Goal: Task Accomplishment & Management: Complete application form

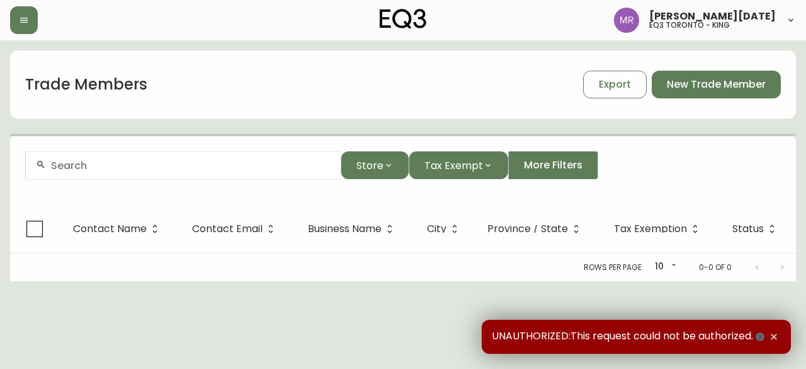
click at [93, 161] on input "text" at bounding box center [191, 165] width 280 height 12
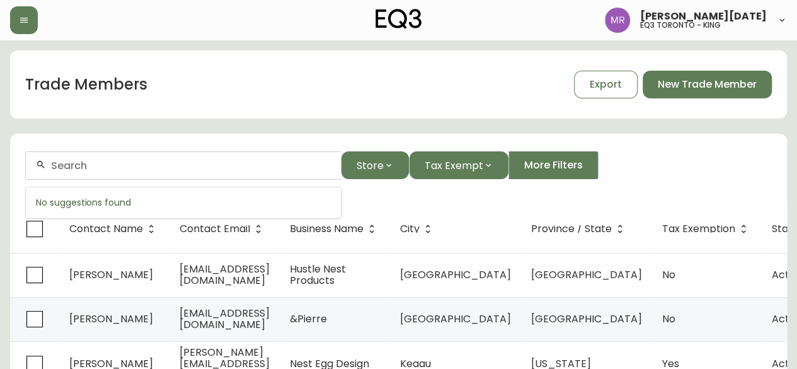
paste input "GHStyleworks"
type input "GHStyleworks"
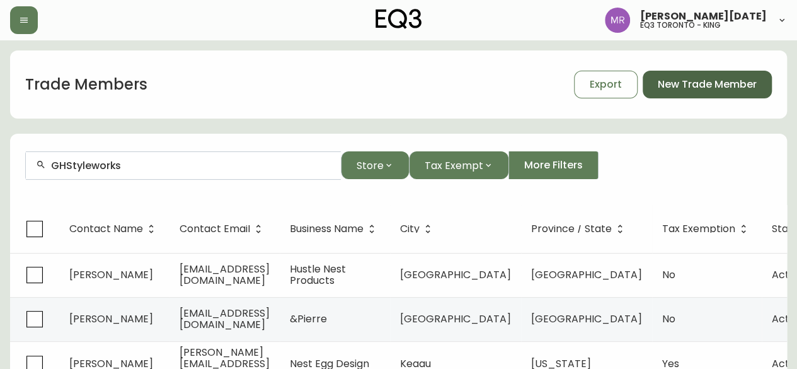
click at [670, 91] on span "New Trade Member" at bounding box center [707, 84] width 99 height 14
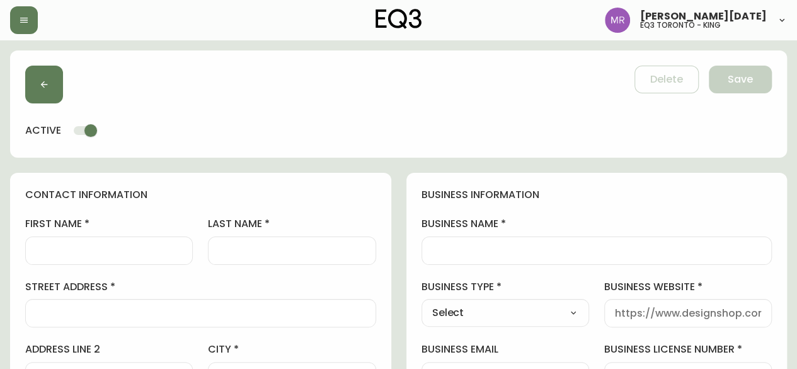
click at [55, 255] on input "first name" at bounding box center [109, 250] width 146 height 12
click at [473, 248] on input "business name" at bounding box center [597, 250] width 330 height 12
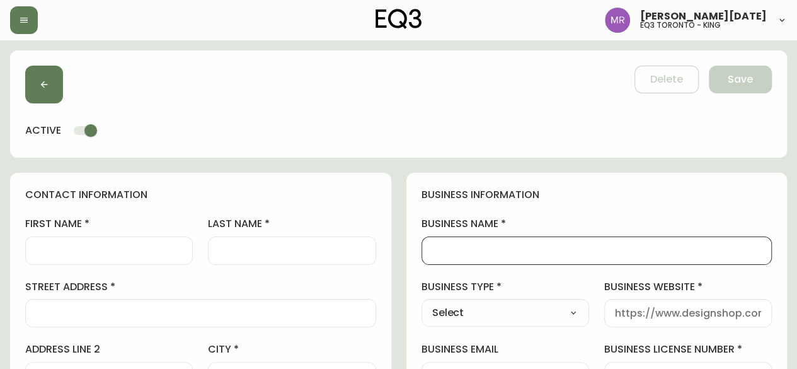
paste input "GHStyleworks"
type input "GHStyleworks"
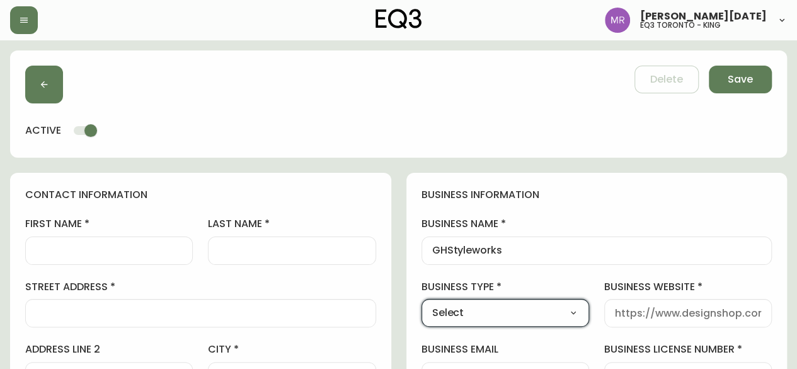
click at [508, 320] on select "Select Interior Designer Architect Home Builder Contractor Real Estate Agent Ho…" at bounding box center [506, 312] width 168 height 19
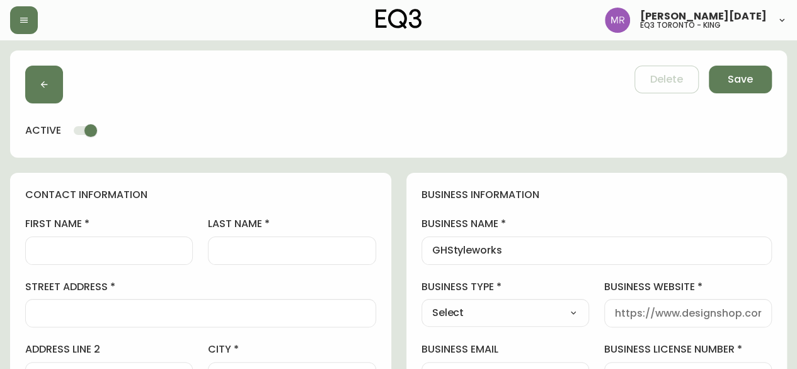
click at [510, 301] on div "Select Interior Designer Architect Home Builder Contractor Real Estate Agent Ho…" at bounding box center [506, 313] width 168 height 28
click at [512, 313] on select "Select Interior Designer Architect Home Builder Contractor Real Estate Agent Ho…" at bounding box center [506, 312] width 168 height 19
select select "Interior Designer"
click at [422, 303] on select "Select Interior Designer Architect Home Builder Contractor Real Estate Agent Ho…" at bounding box center [506, 312] width 168 height 19
type input "Interior Designer"
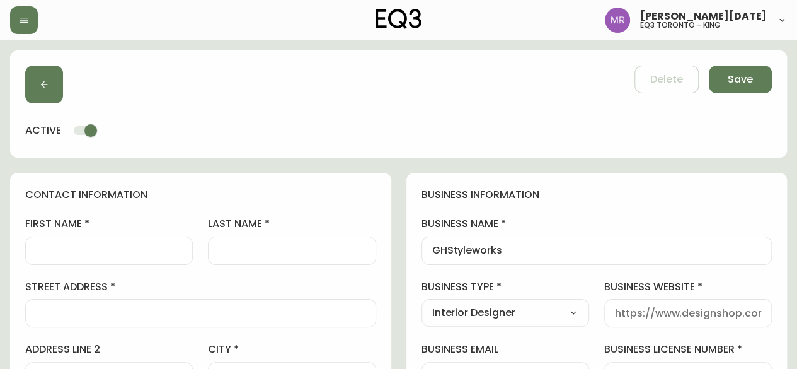
click at [646, 307] on input "business website" at bounding box center [688, 313] width 146 height 12
paste input "GHStyleworks"
type input "GHStyleworks"
drag, startPoint x: 693, startPoint y: 306, endPoint x: 571, endPoint y: 311, distance: 122.3
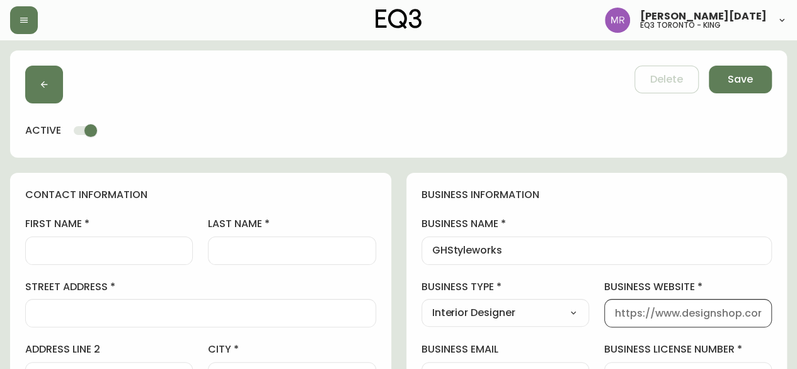
click at [712, 311] on input "business website" at bounding box center [688, 313] width 146 height 12
paste input "https://www.houzz.com/pro/ghstyleworks/ghstyleworks"
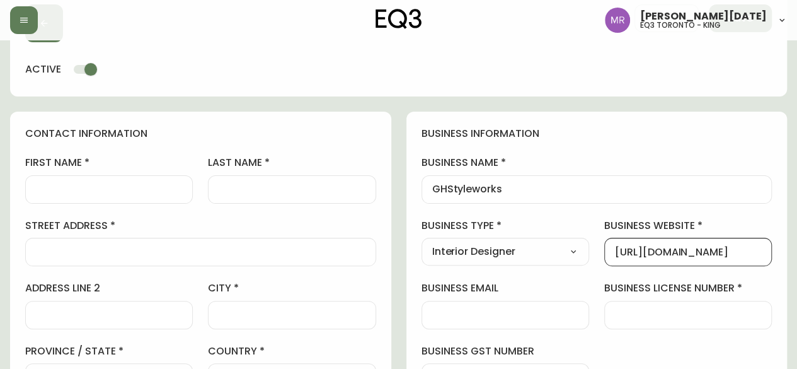
scroll to position [189, 0]
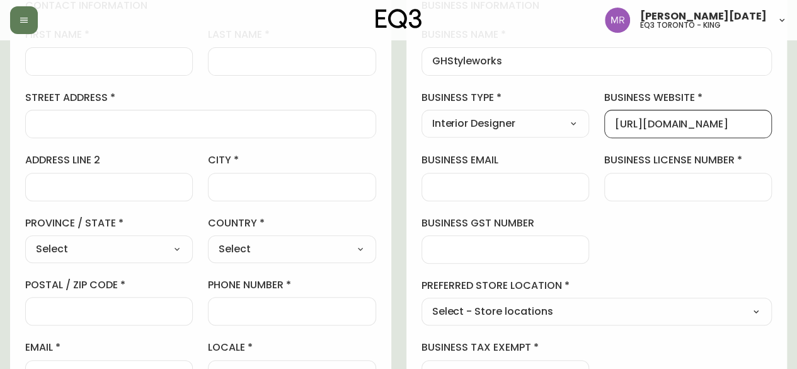
type input "https://www.houzz.com/pro/ghstyleworks/ghstyleworks"
click at [491, 177] on div at bounding box center [506, 187] width 168 height 28
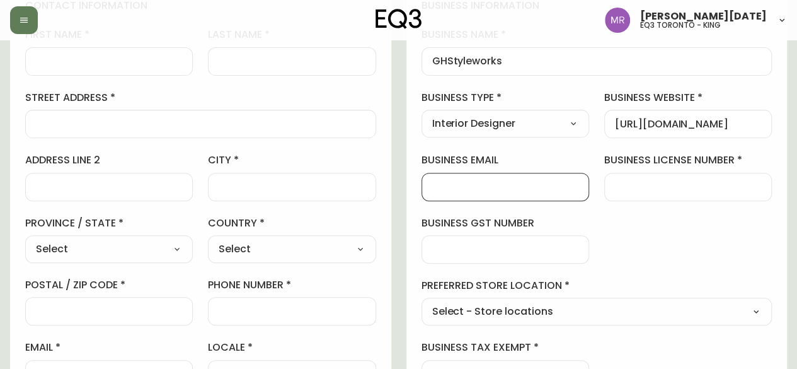
click at [670, 174] on div at bounding box center [688, 187] width 168 height 28
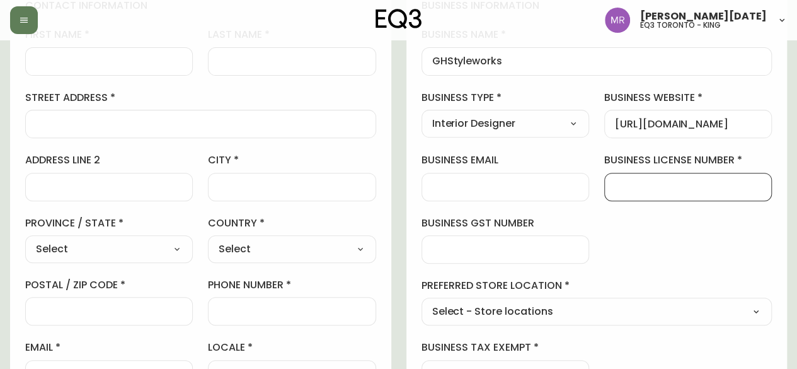
paste input "1000484574"
type input "1000484574"
click at [552, 305] on select "Select - Store locations EQ3 Brossard EQ3 Burlington EQ3 Calgary EQ3 Montréal -…" at bounding box center [597, 311] width 351 height 19
select select "cjw10z96r007p6gs0hn5531do"
click at [422, 302] on select "Select - Store locations EQ3 Brossard EQ3 Burlington EQ3 Calgary EQ3 Montréal -…" at bounding box center [597, 311] width 351 height 19
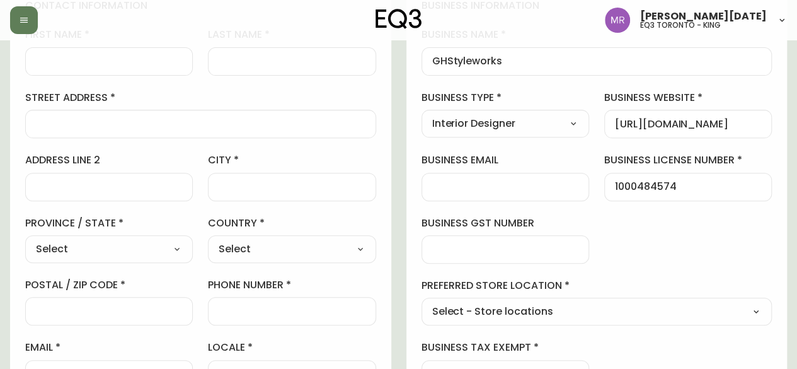
type input "EQ3 Toronto - King"
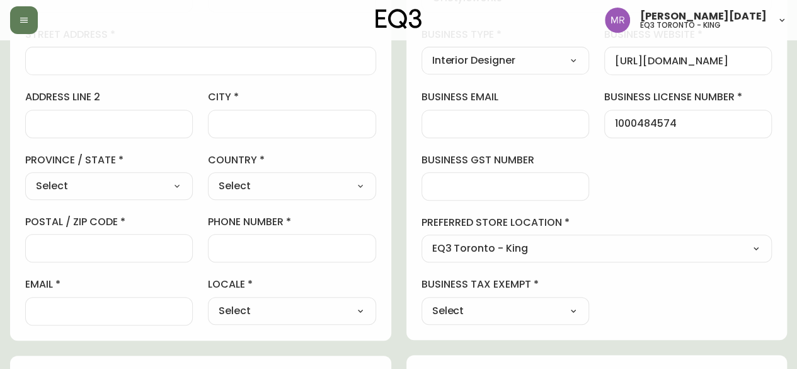
click at [517, 313] on select "Select Yes No" at bounding box center [506, 310] width 168 height 19
select select "false"
click at [422, 301] on select "Select Yes No" at bounding box center [506, 310] width 168 height 19
type input "No"
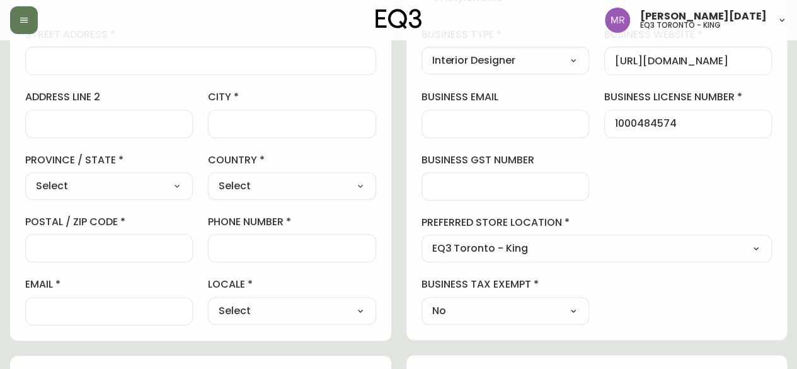
scroll to position [0, 0]
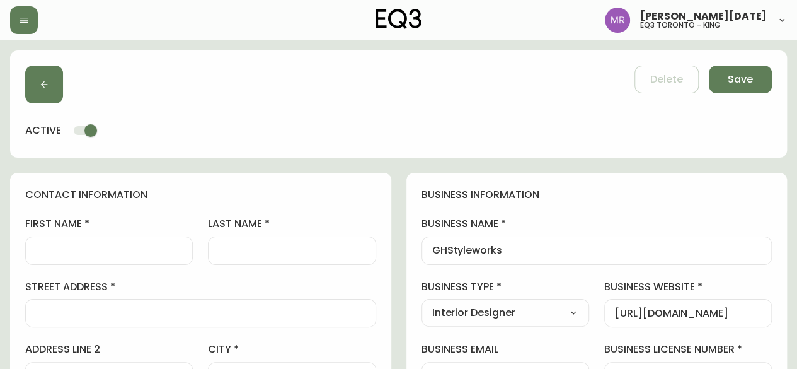
click at [90, 259] on div at bounding box center [109, 250] width 168 height 28
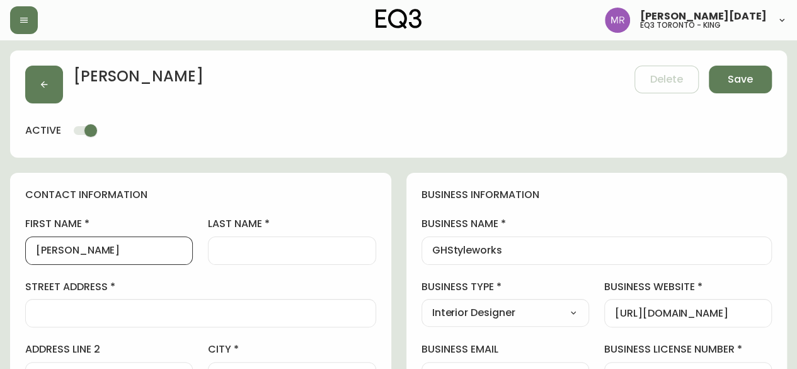
type input "Laurie"
click at [237, 247] on input "last name" at bounding box center [292, 250] width 146 height 12
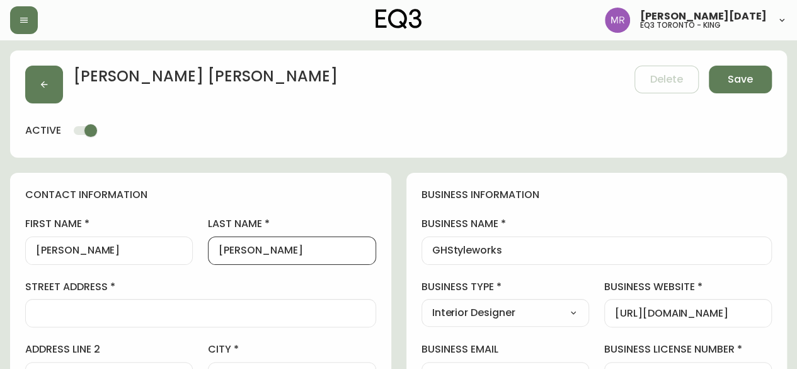
type input "Clark"
click at [180, 307] on input "street address" at bounding box center [201, 313] width 330 height 12
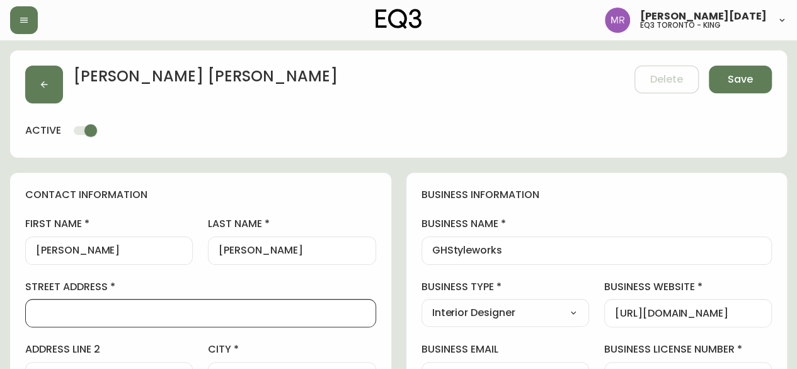
paste input "25 Mossom rd., suite 5"
drag, startPoint x: 144, startPoint y: 313, endPoint x: 112, endPoint y: 306, distance: 32.4
click at [112, 306] on div "25 Mossom rd., suite 5" at bounding box center [200, 313] width 351 height 28
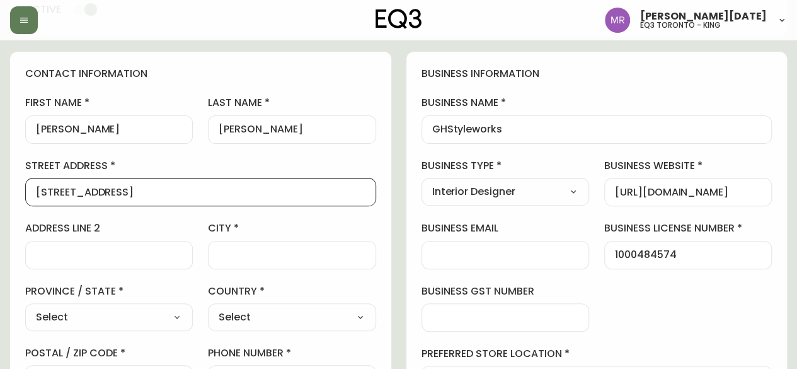
scroll to position [126, 0]
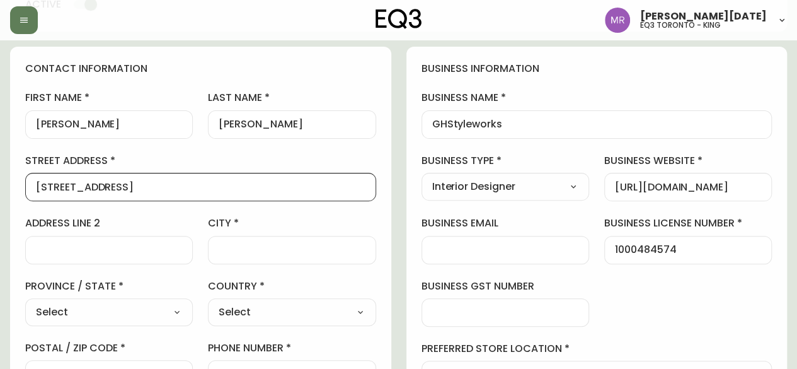
type input "25 Mossom rd.,"
click at [103, 256] on div at bounding box center [109, 250] width 168 height 28
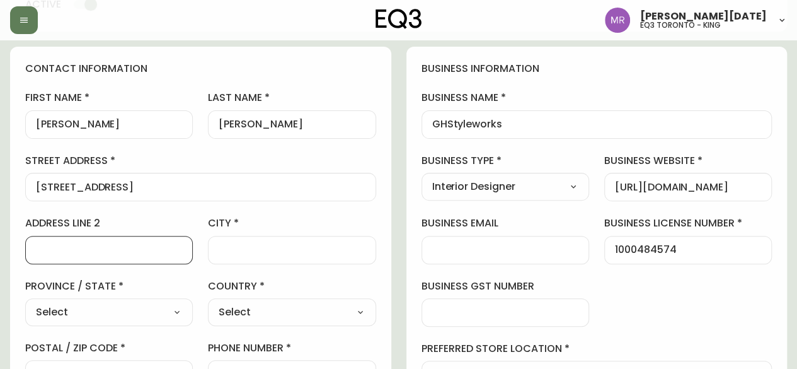
paste input "suite 5"
type input "suite 5"
click at [258, 248] on input "city" at bounding box center [292, 250] width 146 height 12
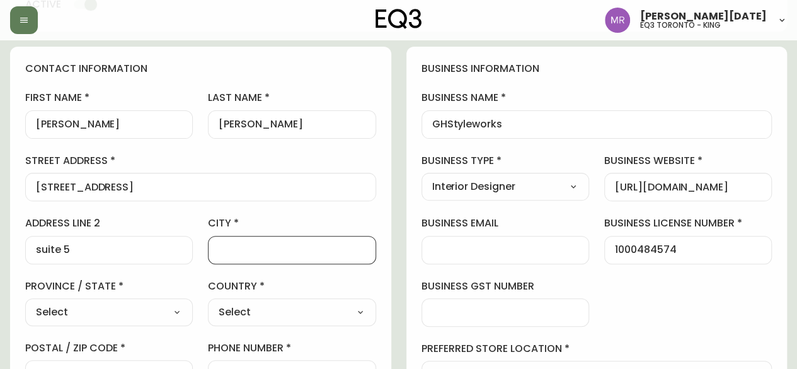
type input "Toronto"
click at [136, 319] on select "Select Alberta British Columbia Manitoba New Brunswick Newfoundland and Labrado…" at bounding box center [109, 311] width 168 height 19
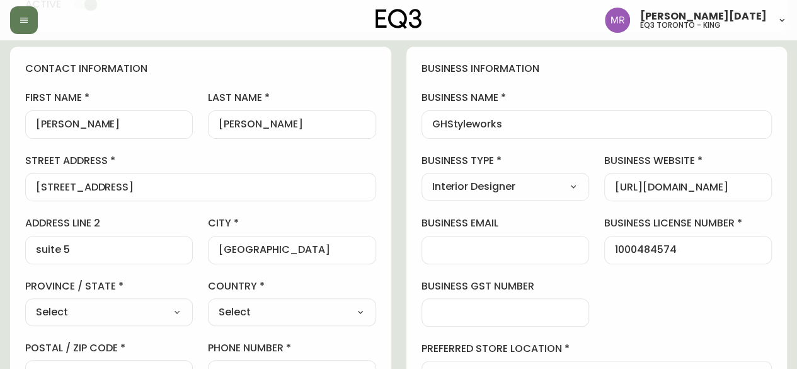
select select "ON"
click at [25, 302] on select "Select Alberta British Columbia Manitoba New Brunswick Newfoundland and Labrado…" at bounding box center [109, 311] width 168 height 19
type input "Ontario"
click at [300, 314] on select "Select Canada United States" at bounding box center [292, 311] width 168 height 19
select select "CA"
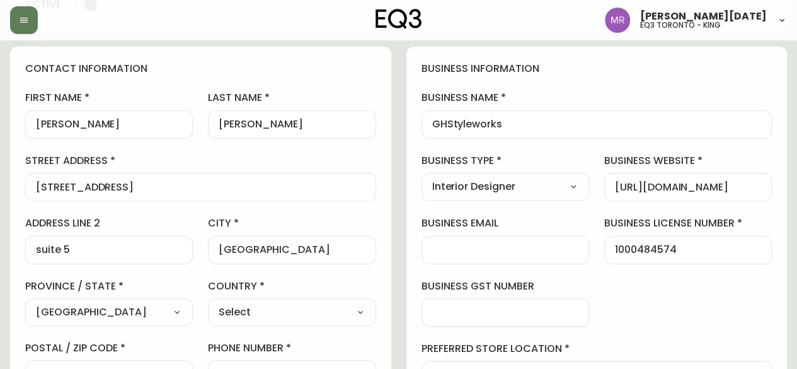
click at [208, 302] on select "Select Canada United States" at bounding box center [292, 311] width 168 height 19
type input "Canada"
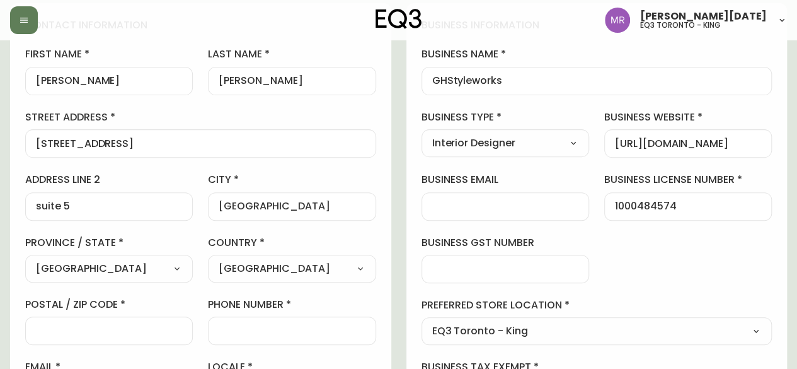
scroll to position [189, 0]
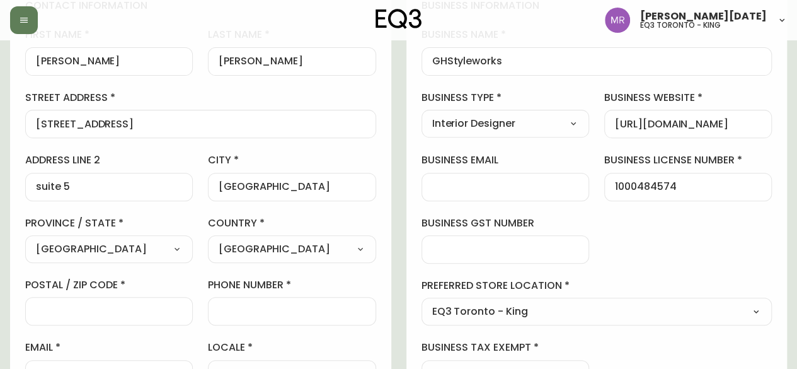
click at [119, 253] on select "Select Alberta British Columbia Manitoba New Brunswick Newfoundland and Labrado…" at bounding box center [109, 248] width 168 height 19
click at [25, 239] on select "Select Alberta British Columbia Manitoba New Brunswick Newfoundland and Labrado…" at bounding box center [109, 248] width 168 height 19
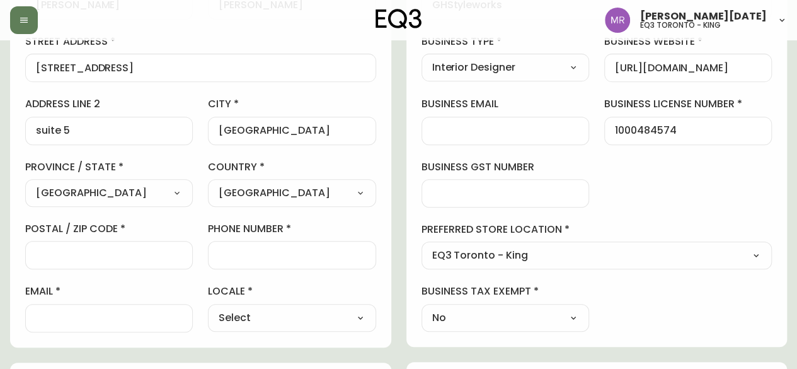
scroll to position [252, 0]
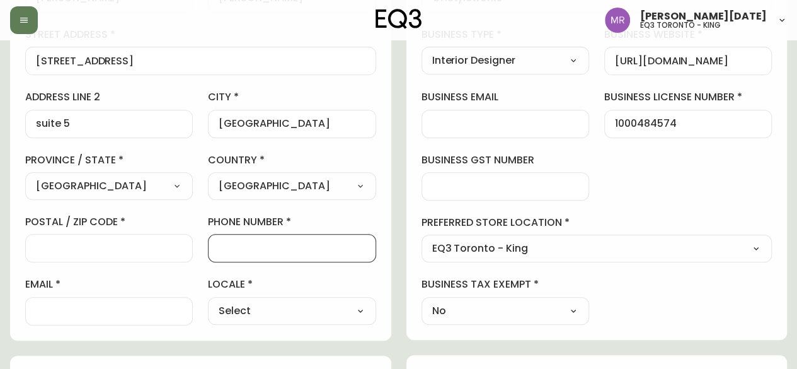
click at [255, 250] on input "phone number" at bounding box center [292, 248] width 146 height 12
click at [68, 248] on input "postal / zip code" at bounding box center [109, 248] width 146 height 12
click at [269, 246] on input "phone number" at bounding box center [292, 248] width 146 height 12
paste input "416-779-4915"
type input "416-779-4915"
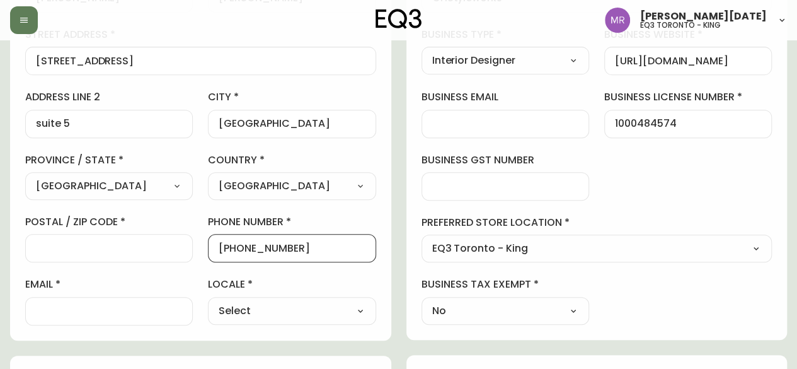
click at [134, 242] on input "postal / zip code" at bounding box center [109, 248] width 146 height 12
drag, startPoint x: 118, startPoint y: 52, endPoint x: 12, endPoint y: 69, distance: 107.1
click at [12, 69] on div "contact information first name Laurie last name Clark street address 25 Mossom …" at bounding box center [200, 131] width 381 height 420
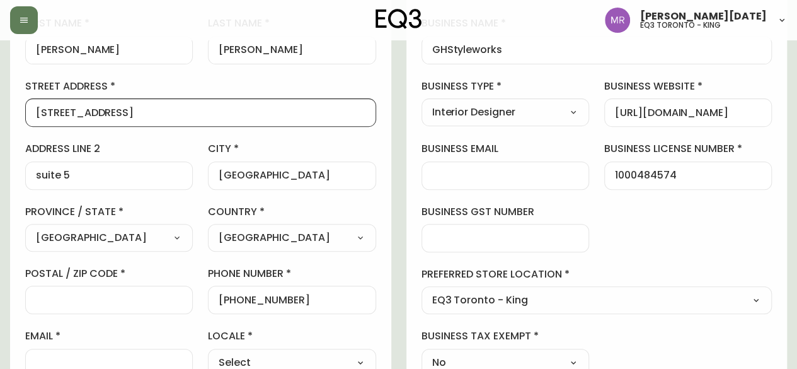
scroll to position [189, 0]
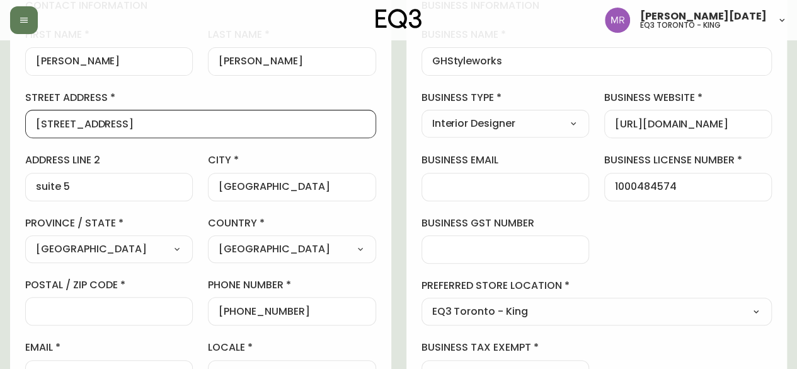
drag, startPoint x: 106, startPoint y: 61, endPoint x: 20, endPoint y: 59, distance: 85.7
click at [20, 59] on div "contact information first name Laurie last name Clark street address 25 Mossom …" at bounding box center [200, 194] width 381 height 420
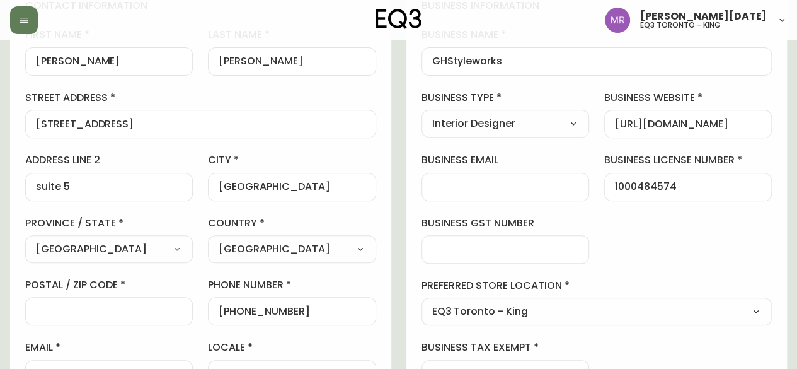
click at [57, 301] on div at bounding box center [109, 311] width 168 height 28
paste input "M6S 1L9"
click at [40, 306] on input "M6S 1L9" at bounding box center [109, 311] width 146 height 12
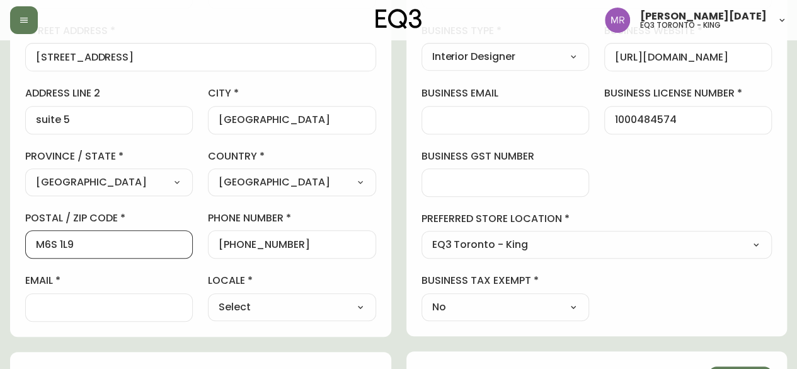
scroll to position [315, 0]
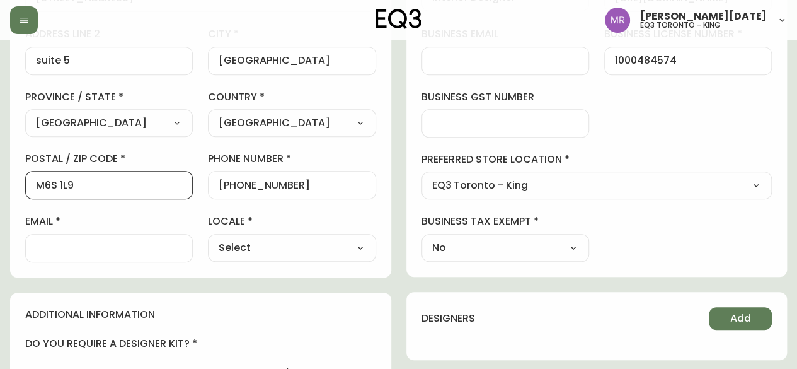
type input "M6S 1L9"
click at [104, 250] on input "email" at bounding box center [109, 248] width 146 height 12
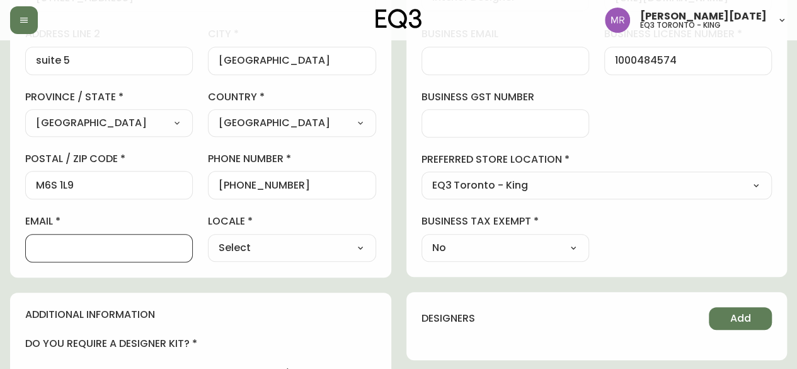
paste input "Laurie Clark <ghstyleworks@sympatico.ca>"
click at [34, 249] on div "Laurie Clark <ghstyleworks@sympatico.ca" at bounding box center [109, 248] width 168 height 28
click at [38, 242] on input "Laurie Clark <ghstyleworks@sympatico.ca" at bounding box center [109, 248] width 146 height 12
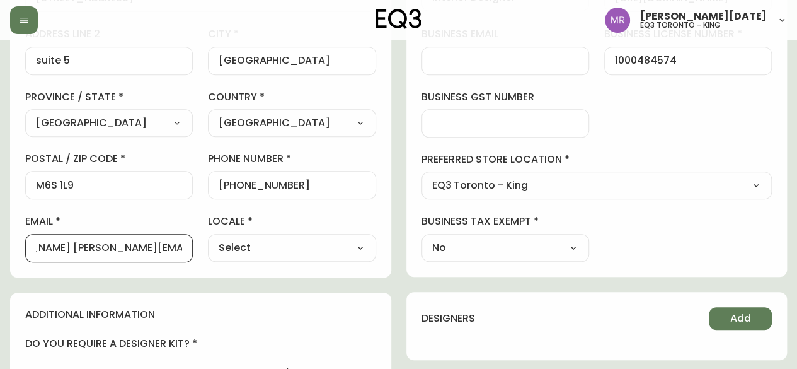
type input "Laurie Claghstyleworks@sympatico.ca"
click at [313, 255] on select "Select CA_EN CA_FR US_EN" at bounding box center [292, 247] width 168 height 19
select select "CA_EN"
click at [208, 238] on select "Select CA_EN CA_FR US_EN" at bounding box center [292, 247] width 168 height 19
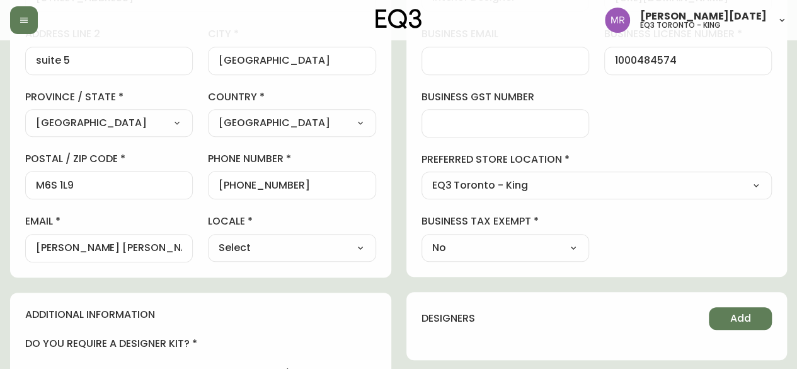
type input "CA_EN"
drag, startPoint x: 543, startPoint y: 229, endPoint x: 544, endPoint y: 236, distance: 7.0
click at [544, 231] on div "business tax exempt No Select Yes No" at bounding box center [506, 237] width 168 height 47
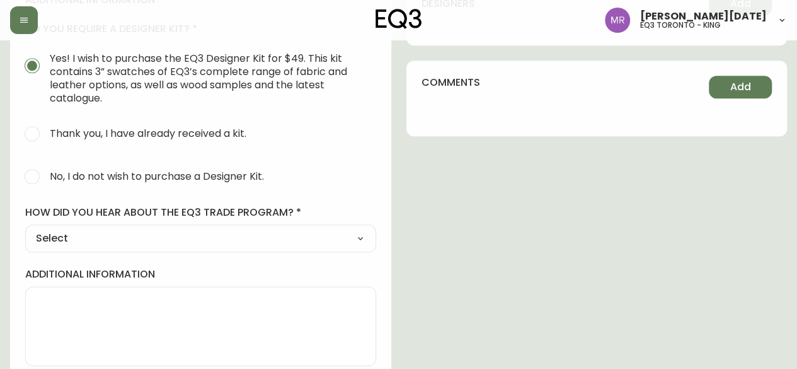
scroll to position [630, 0]
click at [54, 171] on span "No, I do not wish to purchase a Designer Kit." at bounding box center [157, 175] width 214 height 13
click at [46, 171] on input "No, I do not wish to purchase a Designer Kit." at bounding box center [32, 176] width 28 height 28
radio input "true"
radio input "false"
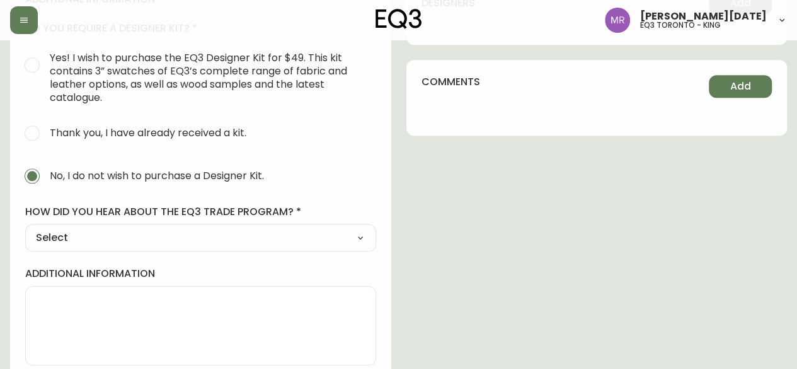
click at [94, 231] on select "Select Social Media Advertisement Trade Show Outreach from a Trade Rep Other" at bounding box center [200, 237] width 351 height 19
select select "Other"
click at [25, 228] on select "Select Social Media Advertisement Trade Show Outreach from a Trade Rep Other" at bounding box center [200, 237] width 351 height 19
type input "Other"
click at [91, 286] on div at bounding box center [200, 299] width 351 height 28
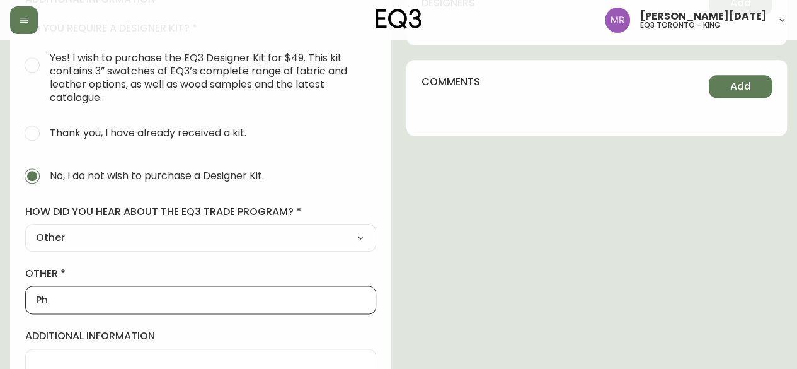
type input "P"
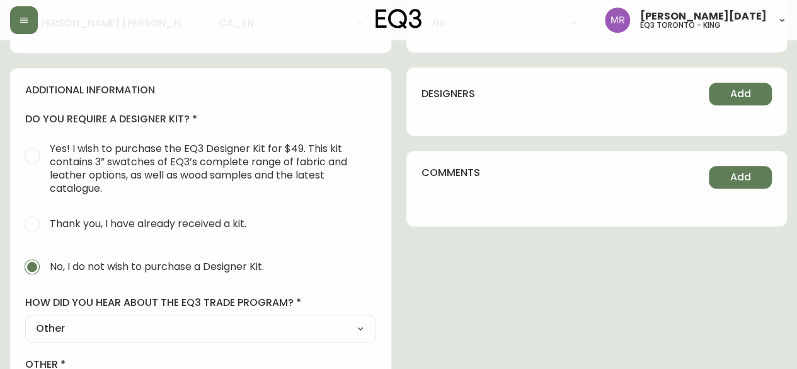
scroll to position [504, 0]
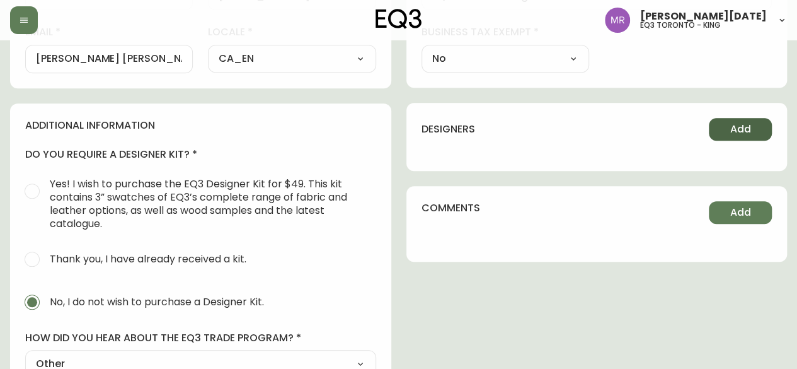
type input "Called in"
click at [741, 123] on span "Add" at bounding box center [740, 129] width 21 height 14
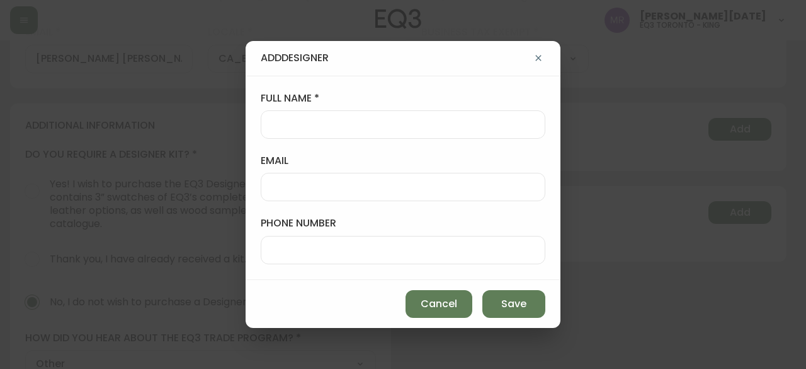
click at [345, 132] on div at bounding box center [403, 124] width 285 height 28
click at [536, 55] on icon "button" at bounding box center [539, 58] width 10 height 10
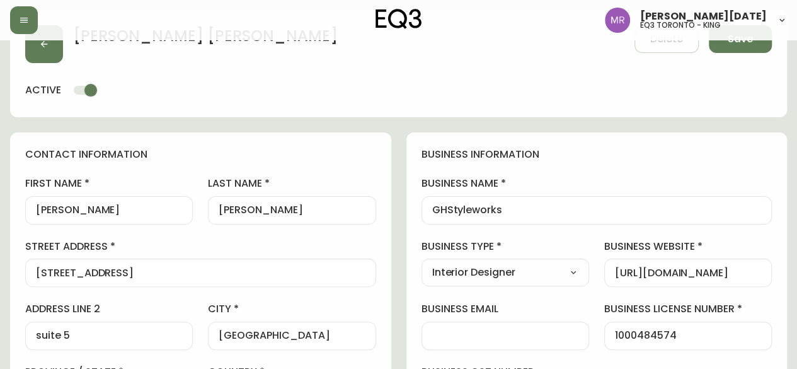
scroll to position [0, 0]
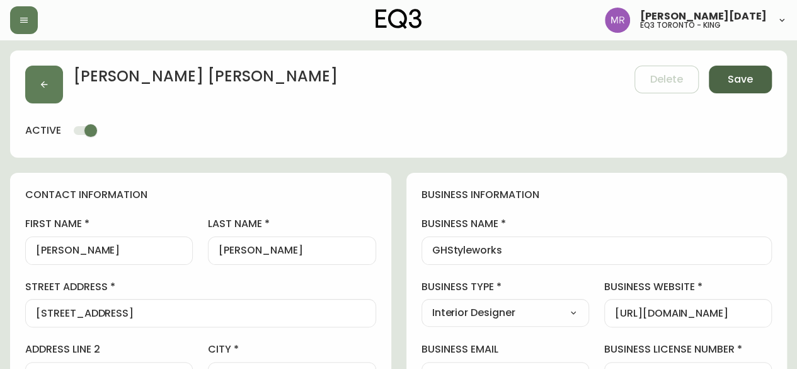
click at [749, 79] on span "Save" at bounding box center [740, 79] width 25 height 14
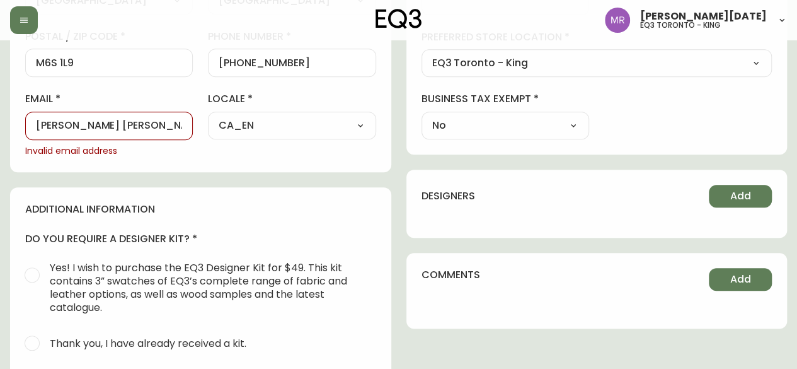
scroll to position [441, 0]
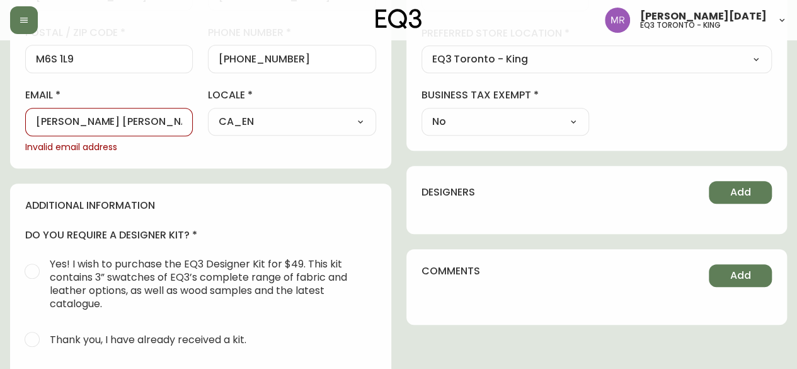
click at [134, 124] on input "Laurie Claghstyleworks@sympatico.ca" at bounding box center [109, 122] width 146 height 12
click at [40, 120] on input "Laurie Claghstyleworks@sympatico.ca" at bounding box center [109, 122] width 146 height 12
click at [83, 122] on input "Laurie Claghstyleworks@sympatico.ca" at bounding box center [109, 122] width 146 height 12
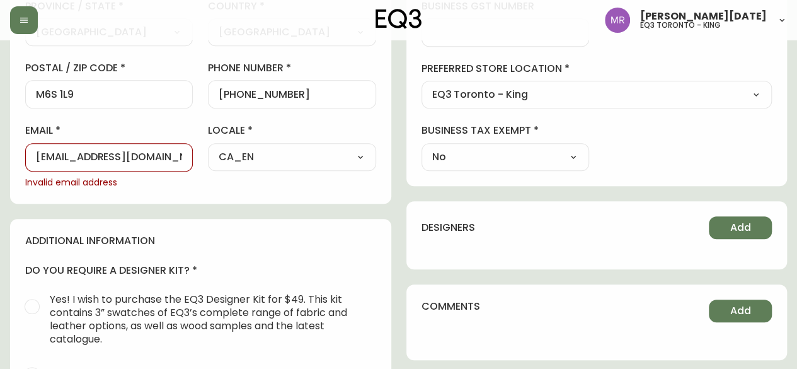
scroll to position [0, 0]
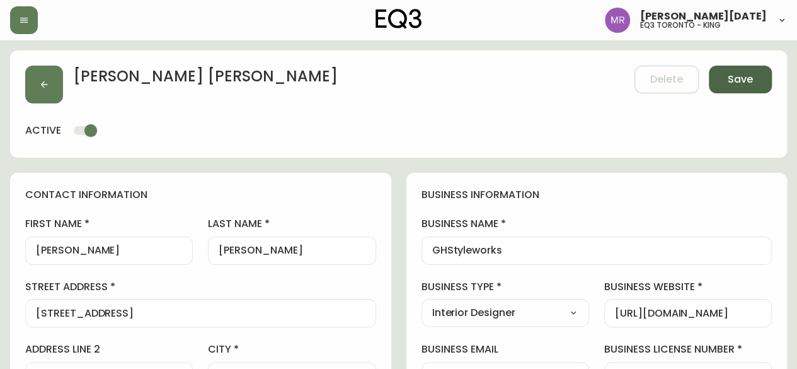
type input "ghstyleworks@sympatico.ca"
click at [748, 72] on span "Save" at bounding box center [740, 79] width 25 height 14
select select
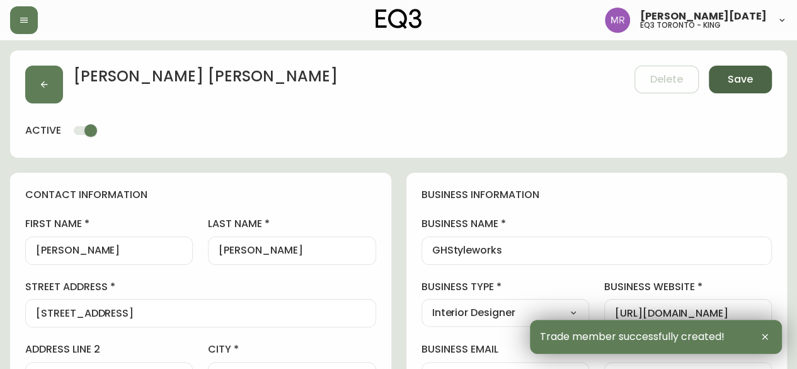
type input "suite 5"
type input "+14167794915"
type input "Other"
select select "Other"
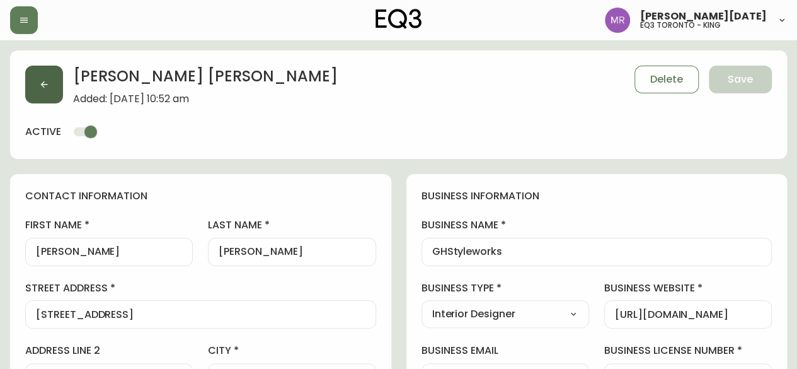
click at [30, 93] on button "button" at bounding box center [44, 85] width 38 height 38
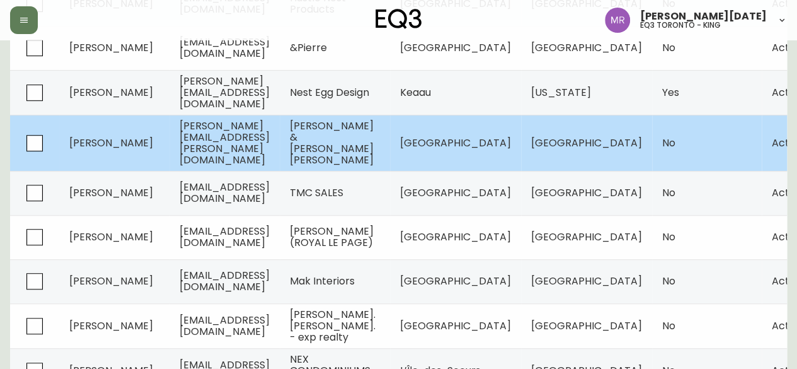
scroll to position [363, 0]
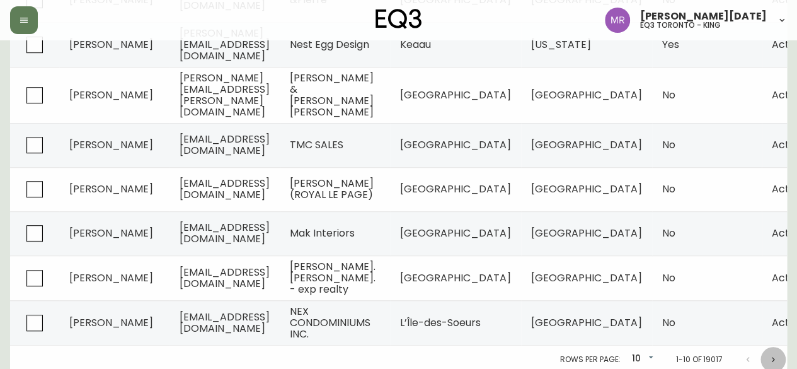
click at [774, 355] on icon "Next page" at bounding box center [773, 359] width 10 height 10
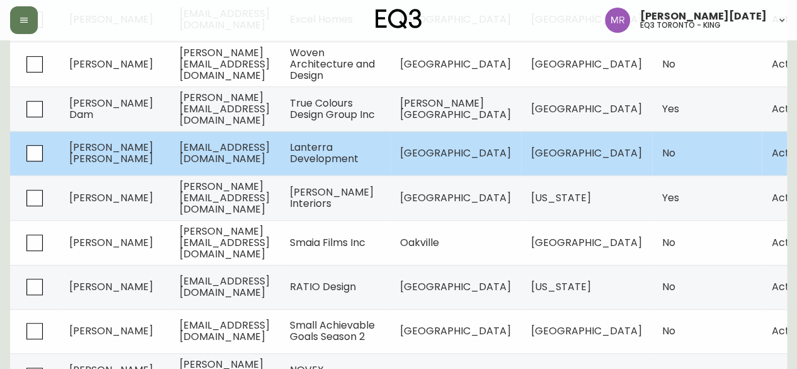
click at [359, 151] on span "Lanterra Development" at bounding box center [324, 153] width 69 height 26
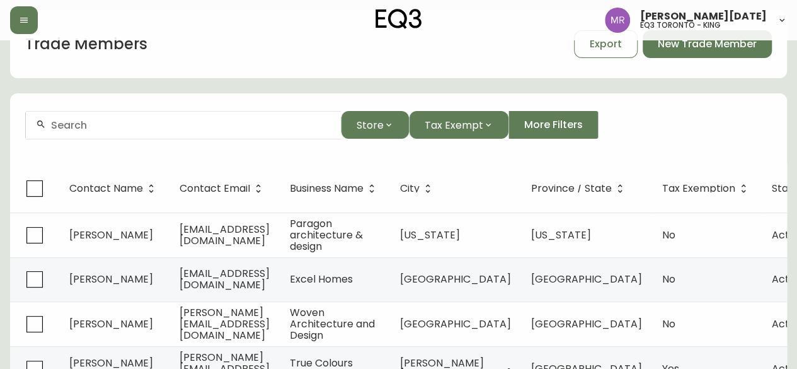
select select "ON"
select select "CA"
select select "CA_EN"
select select "Outreach from a Trade Rep"
select select "Other"
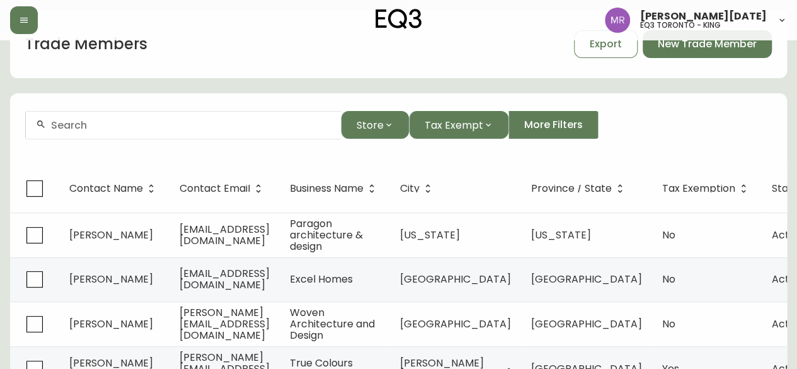
select select "false"
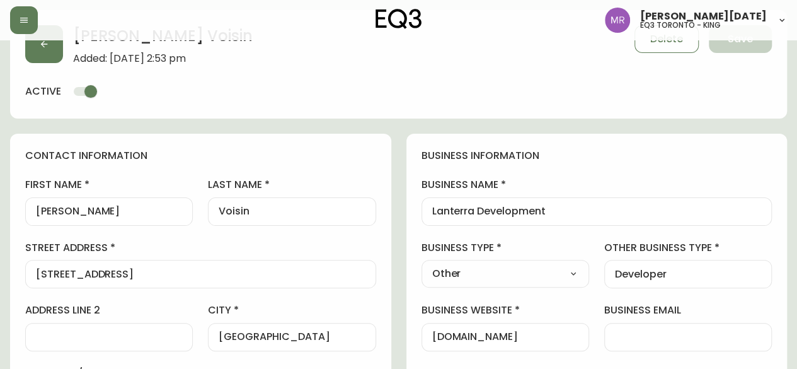
type input "EQ3 Toronto - King"
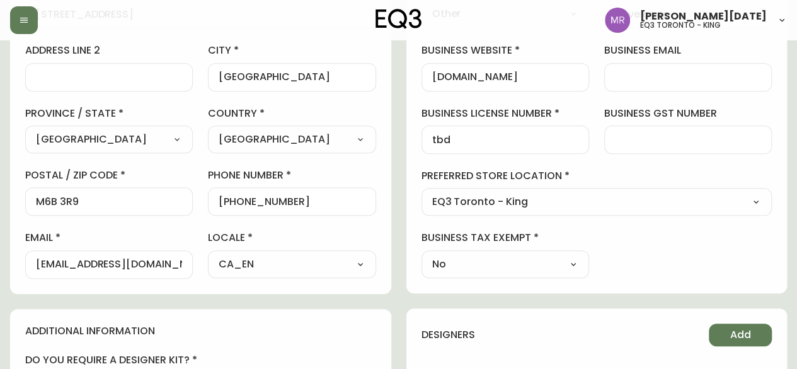
select select "cjw10z96r007p6gs0hn5531do"
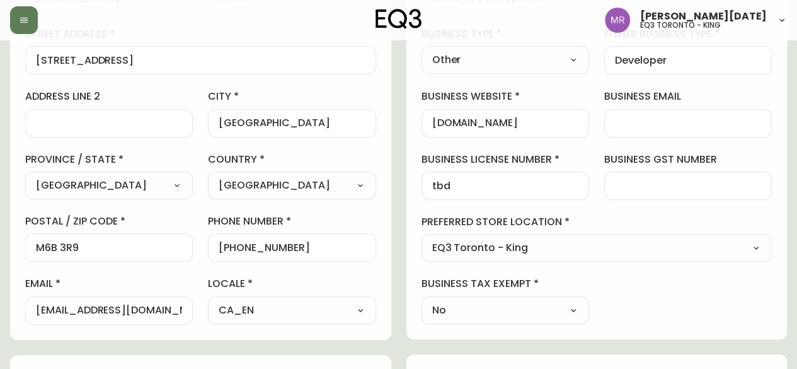
scroll to position [237, 0]
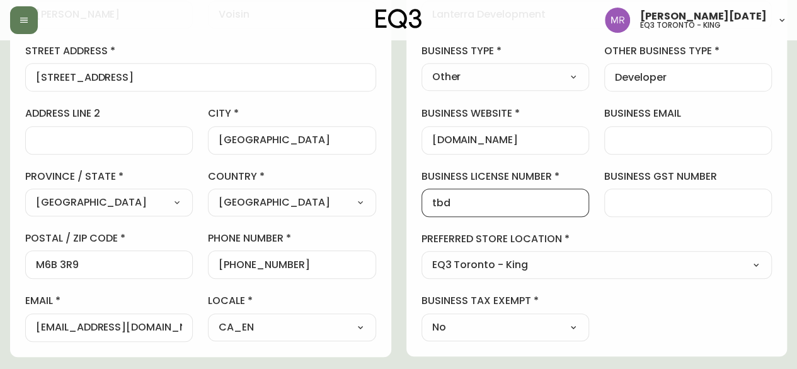
drag, startPoint x: 505, startPoint y: 201, endPoint x: 319, endPoint y: 200, distance: 185.9
click at [319, 200] on div "contact information first name Patrick Voisin last name Voisin street address 2…" at bounding box center [398, 355] width 777 height 837
paste input "863410882"
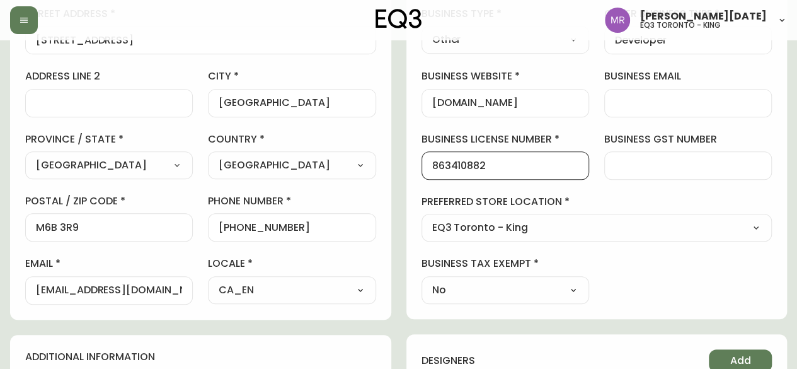
scroll to position [300, 0]
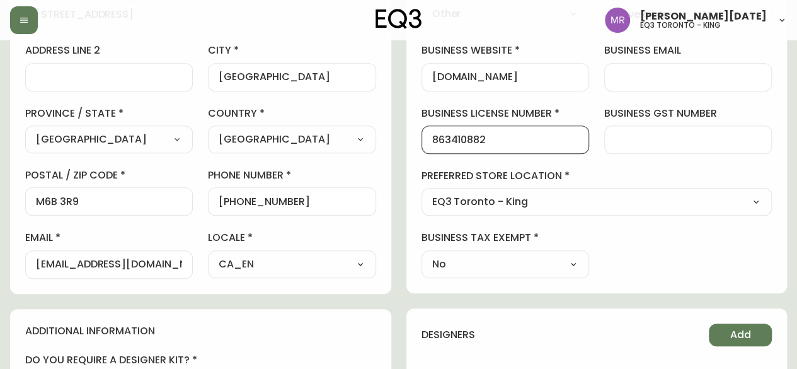
type input "863410882"
drag, startPoint x: 72, startPoint y: 258, endPoint x: 0, endPoint y: 257, distance: 71.8
click at [0, 257] on main "Patrick Voisin Voisin Added: August 13, 2025 at 2:53 pm Delete Save active cont…" at bounding box center [398, 225] width 797 height 971
type input "info@lanterradev.com"
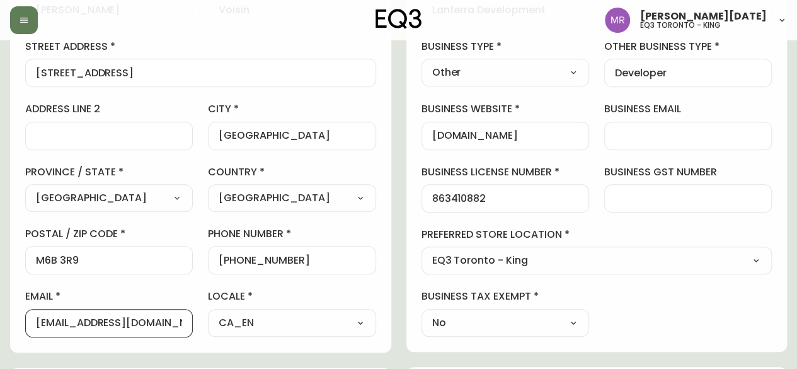
scroll to position [48, 0]
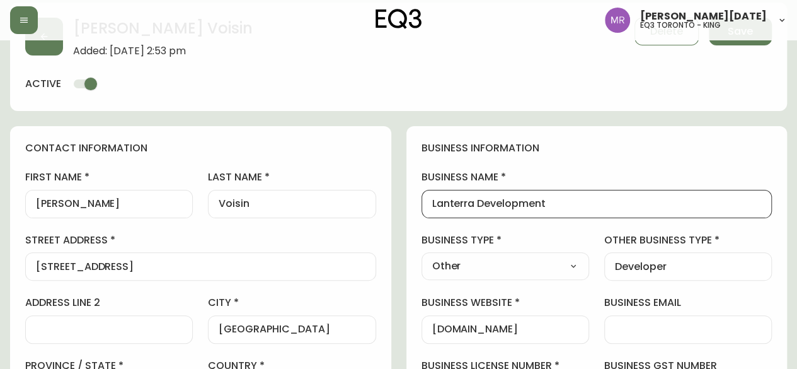
drag, startPoint x: 573, startPoint y: 200, endPoint x: 270, endPoint y: 202, distance: 303.7
paste input "Management Ltd."
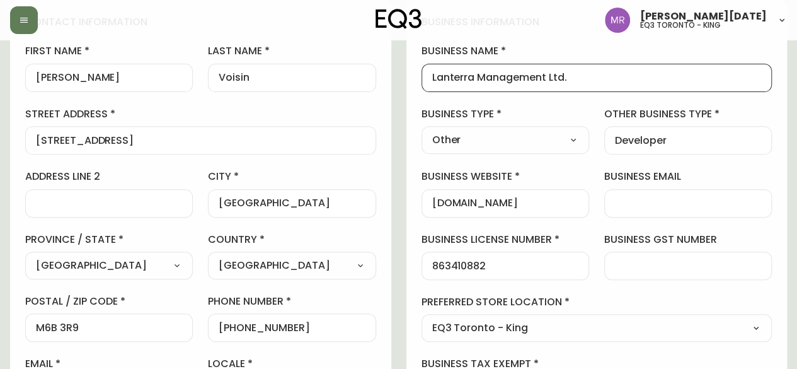
scroll to position [237, 0]
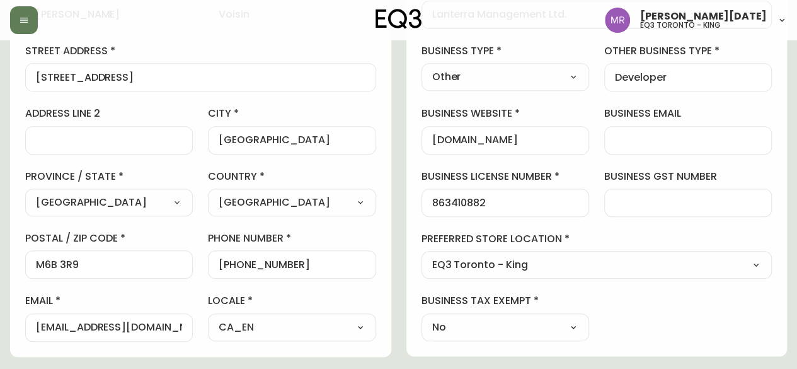
type input "Lanterra Management Ltd."
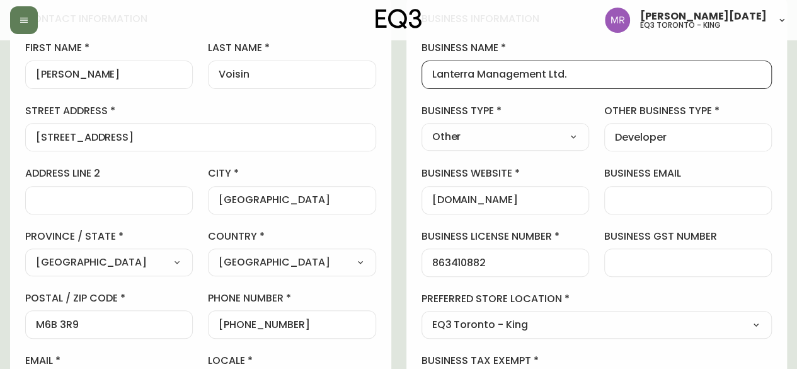
scroll to position [189, 0]
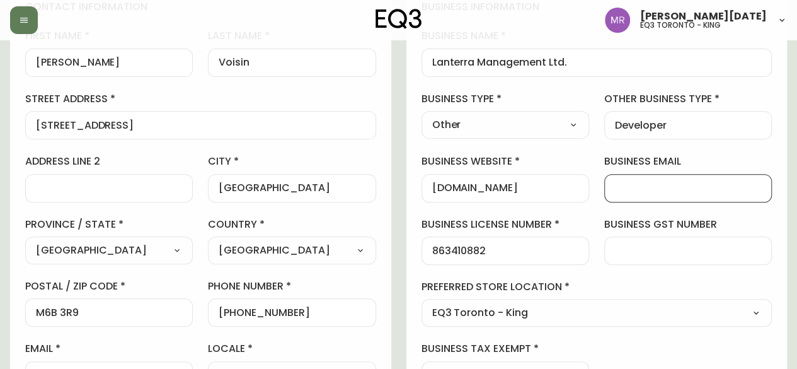
click at [669, 190] on input "business email" at bounding box center [688, 188] width 146 height 12
paste input "info@lanterradevelopments.com"
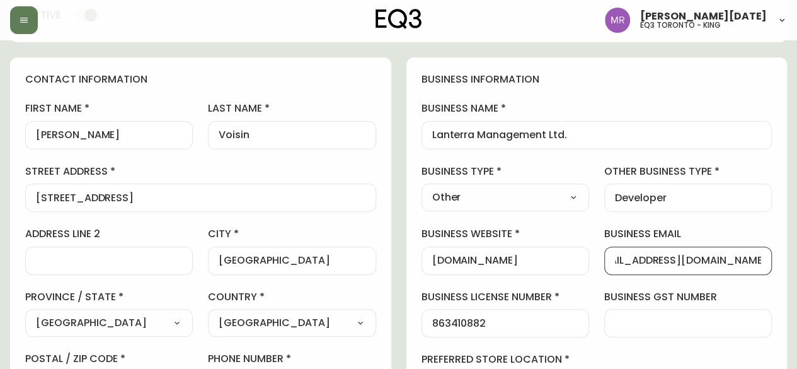
scroll to position [136, 0]
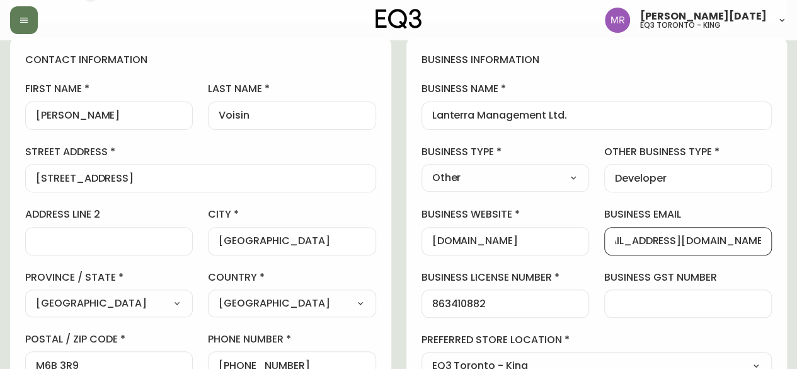
type input "info@lanterradevelopments.com"
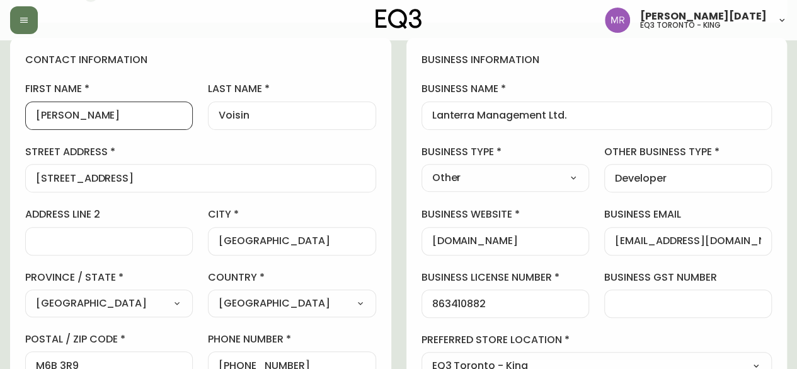
drag, startPoint x: 113, startPoint y: 115, endPoint x: 73, endPoint y: 112, distance: 40.4
click at [73, 112] on input "Patrick Voisin" at bounding box center [109, 116] width 146 height 12
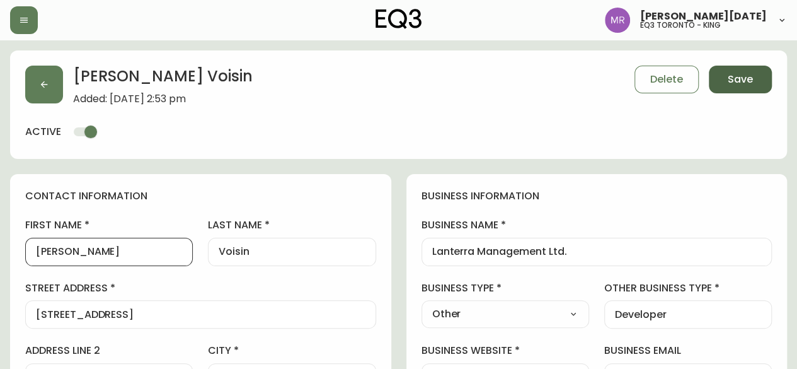
type input "Patrick"
click at [742, 84] on span "Save" at bounding box center [740, 79] width 25 height 14
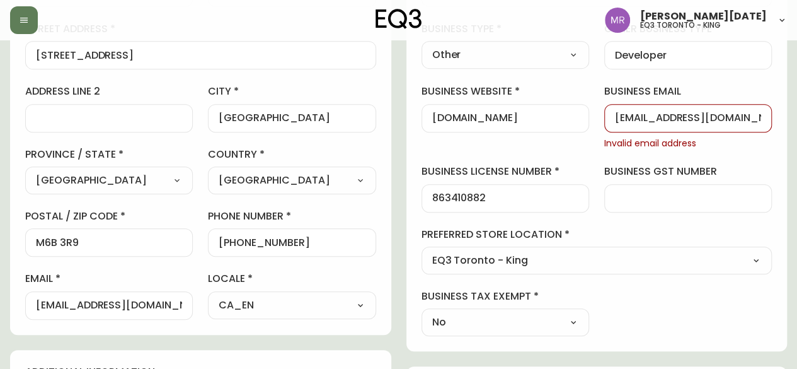
scroll to position [189, 0]
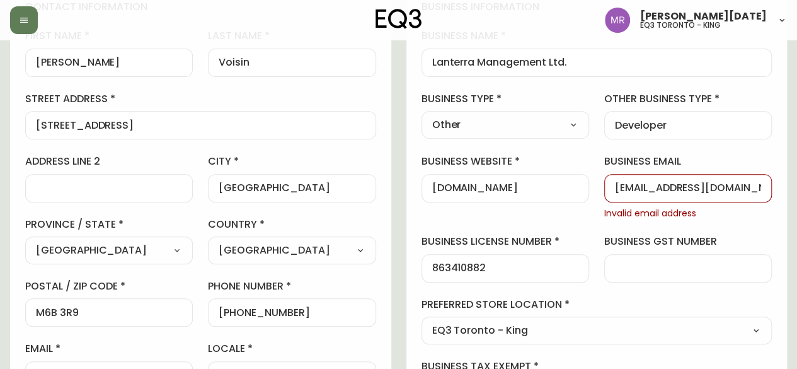
click at [633, 186] on input "info@lanterradevelopments.com" at bounding box center [688, 188] width 146 height 12
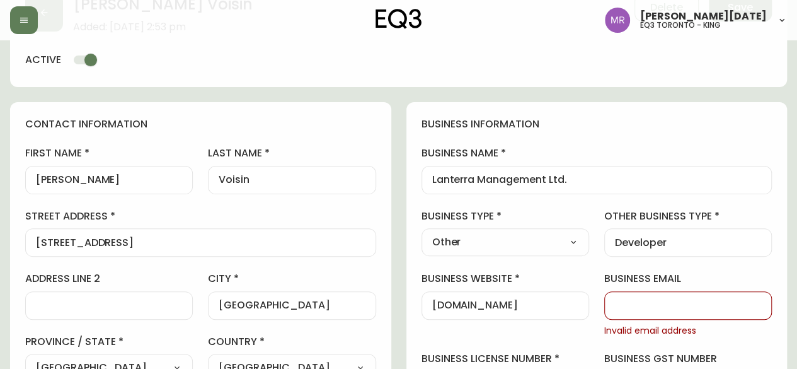
scroll to position [0, 0]
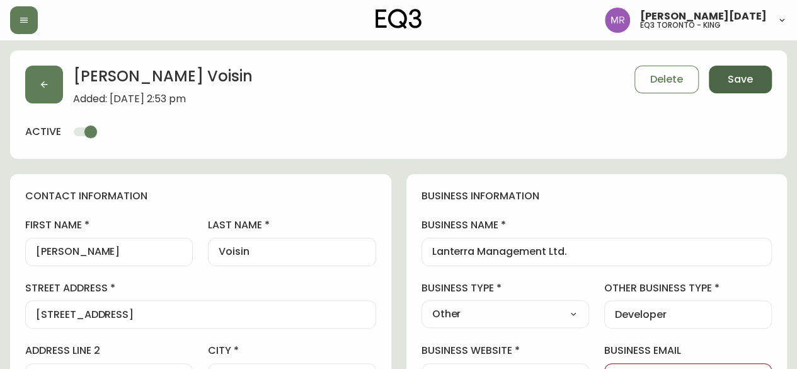
click at [741, 79] on span "Save" at bounding box center [740, 79] width 25 height 14
select select
type input "Other"
select select "Other"
type input "Developer"
